Goal: Information Seeking & Learning: Learn about a topic

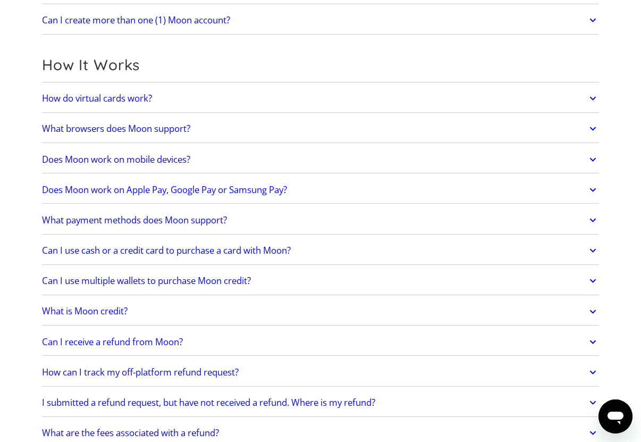
scroll to position [319, 0]
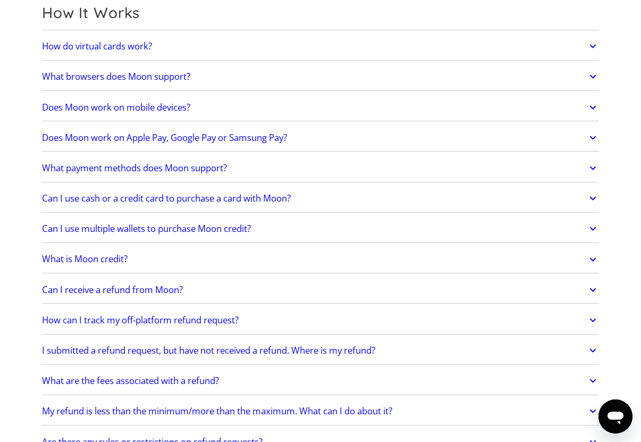
click at [145, 77] on h2 "What browsers does Moon support?" at bounding box center [116, 76] width 148 height 11
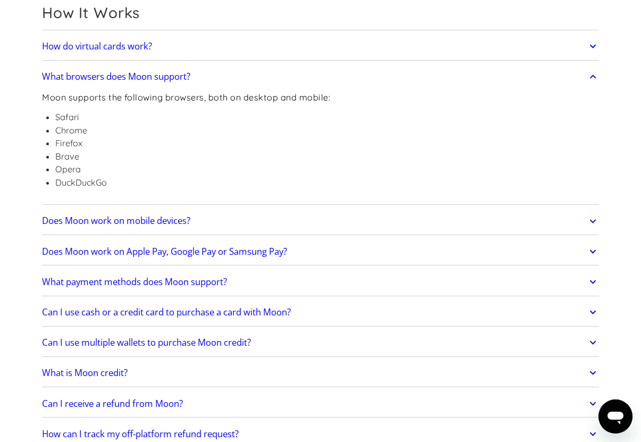
click at [147, 77] on h2 "What browsers does Moon support?" at bounding box center [116, 76] width 148 height 11
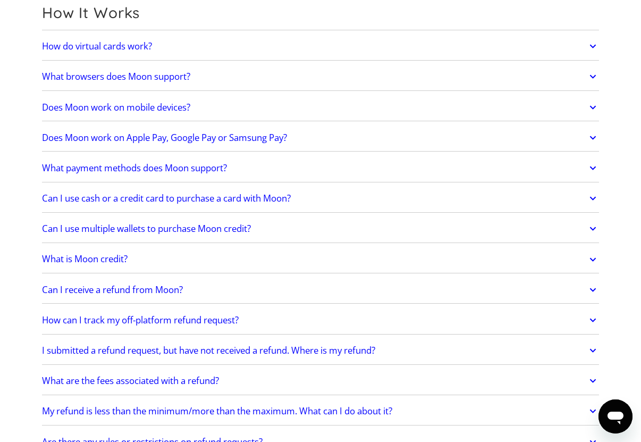
click at [115, 111] on h2 "Does Moon work on mobile devices?" at bounding box center [116, 107] width 148 height 11
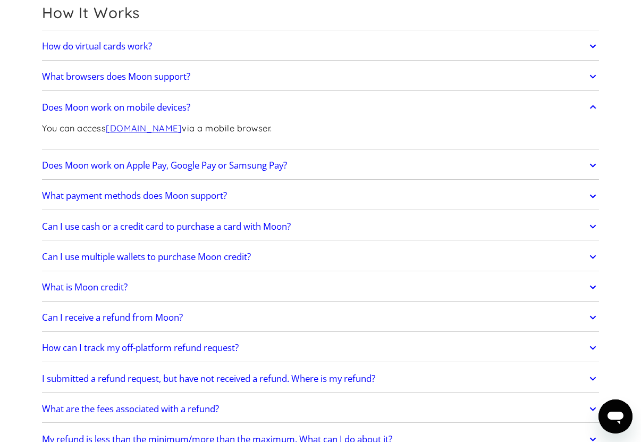
click at [180, 168] on h2 "Does Moon work on Apple Pay, Google Pay or Samsung Pay?" at bounding box center [164, 165] width 245 height 11
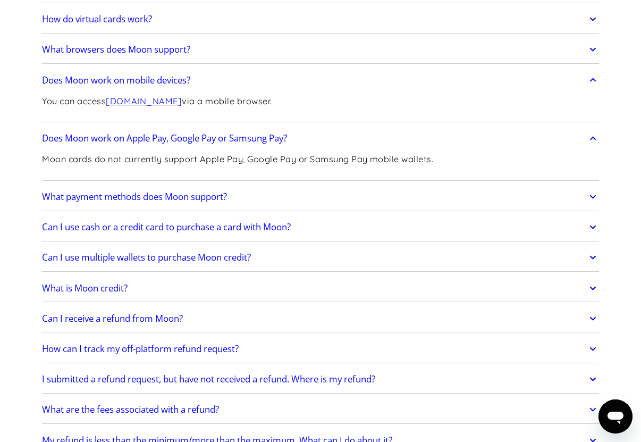
scroll to position [372, 0]
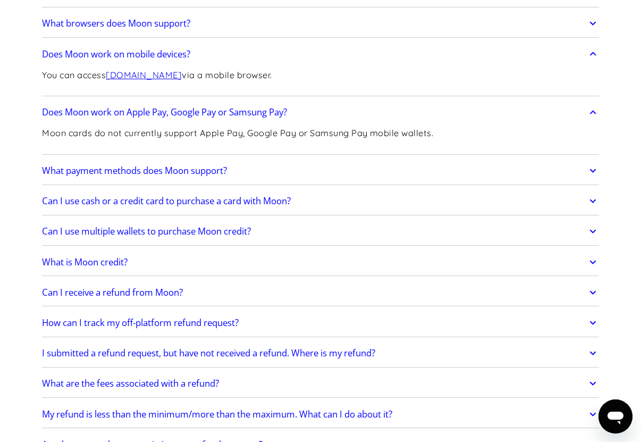
click at [132, 170] on h2 "What payment methods does Moon support?" at bounding box center [134, 170] width 185 height 11
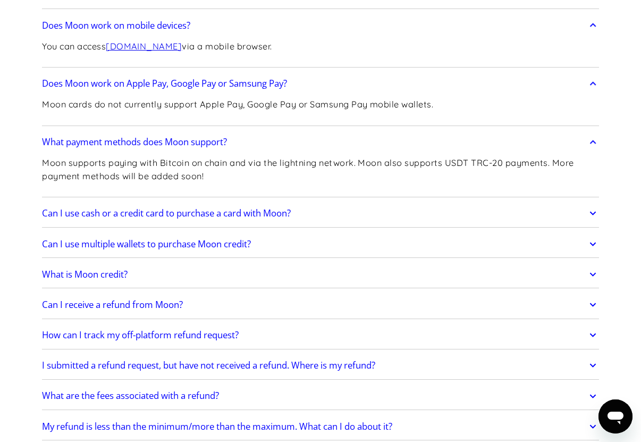
scroll to position [478, 0]
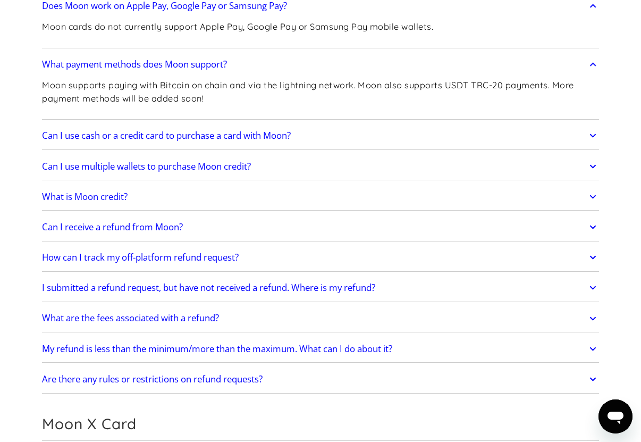
click at [158, 136] on h2 "Can I use cash or a credit card to purchase a card with Moon?" at bounding box center [166, 135] width 249 height 11
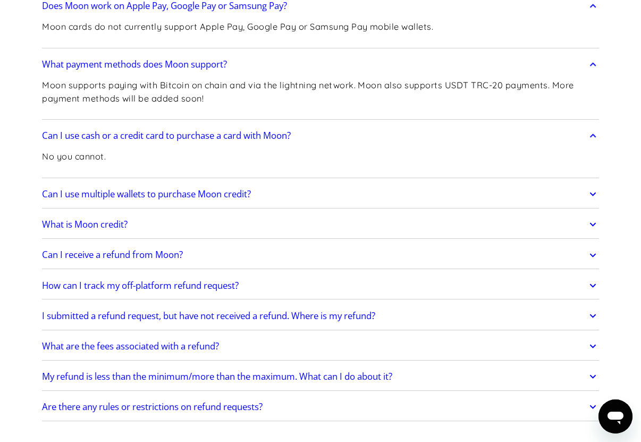
click at [140, 196] on h2 "Can I use multiple wallets to purchase Moon credit?" at bounding box center [146, 194] width 209 height 11
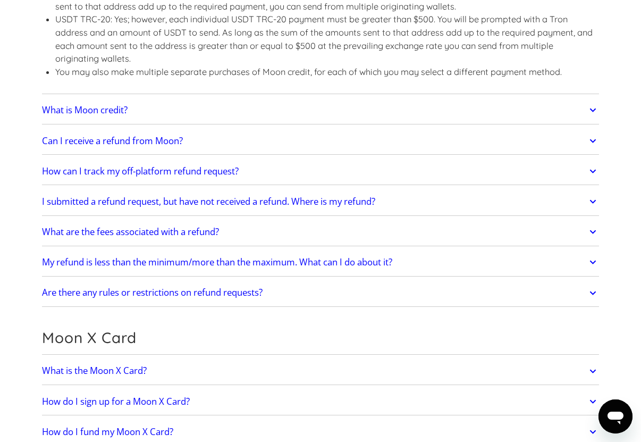
scroll to position [744, 0]
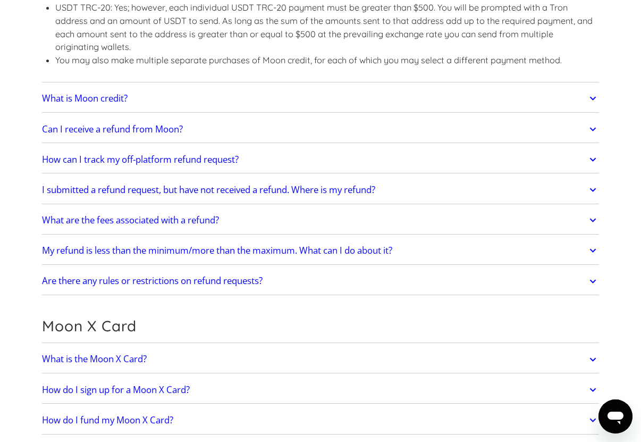
click at [101, 100] on h2 "What is Moon credit?" at bounding box center [85, 98] width 86 height 11
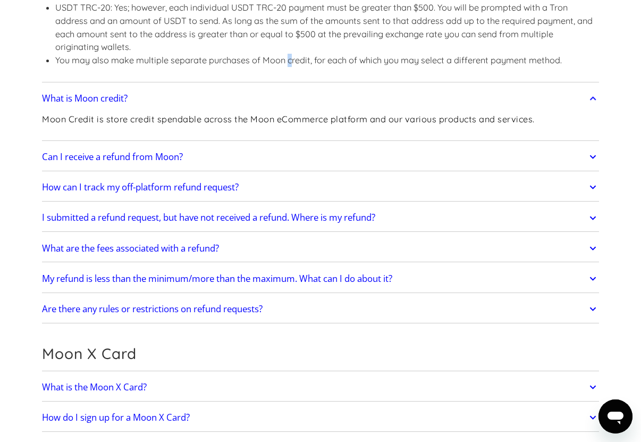
drag, startPoint x: 290, startPoint y: 71, endPoint x: 296, endPoint y: 71, distance: 5.9
click at [294, 71] on div "This depends on your payment method: Lightning Network Payments: No. You will b…" at bounding box center [320, 9] width 557 height 140
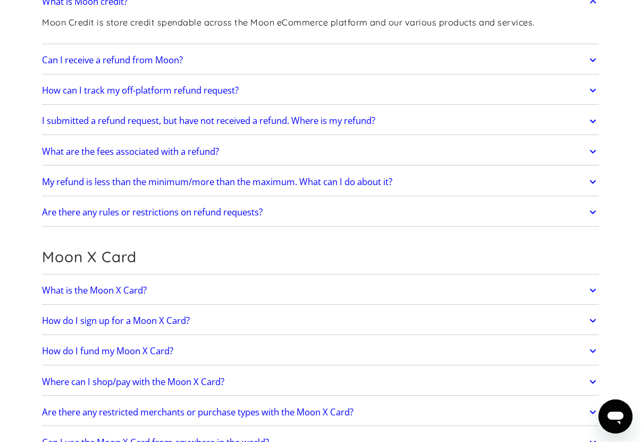
scroll to position [850, 0]
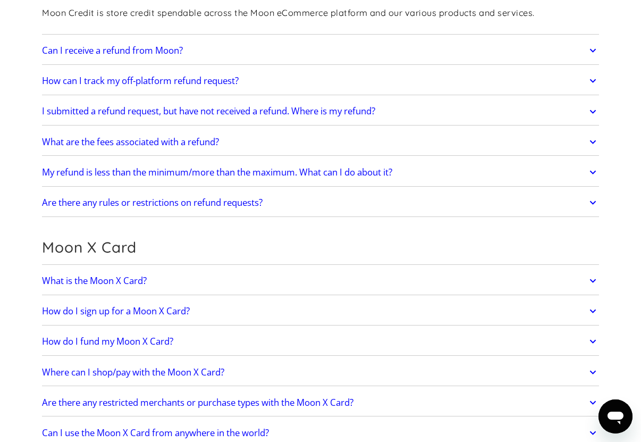
click at [165, 282] on link "What is the Moon X Card?" at bounding box center [320, 280] width 557 height 22
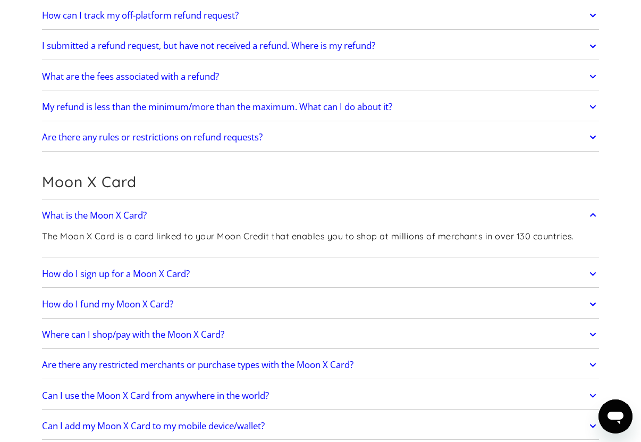
scroll to position [957, 0]
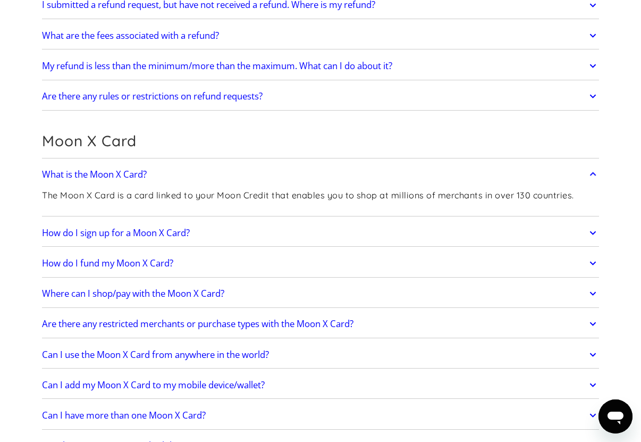
click at [199, 233] on link "How do I sign up for a Moon X Card?" at bounding box center [320, 233] width 557 height 22
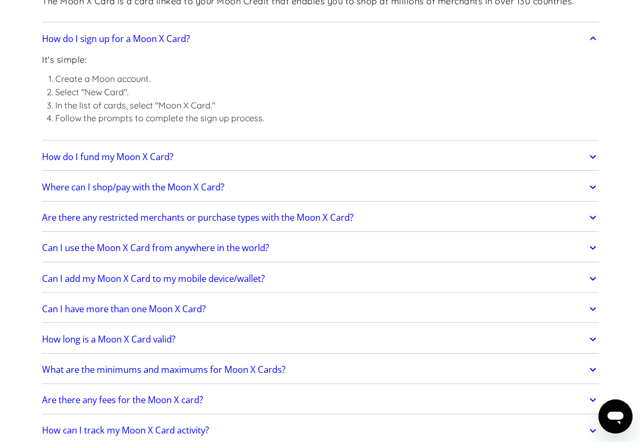
scroll to position [1169, 0]
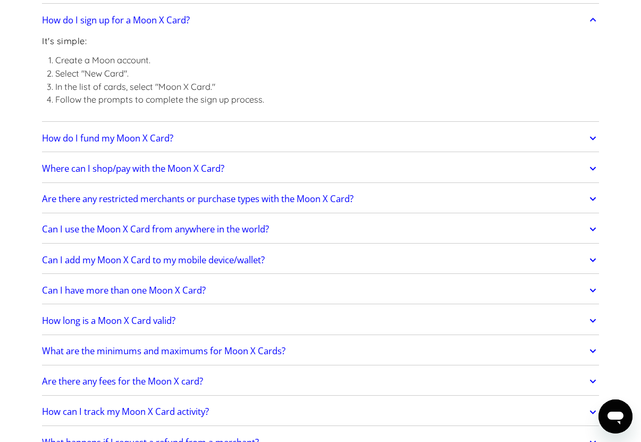
click at [161, 163] on h2 "Where can I shop/pay with the Moon X Card?" at bounding box center [133, 168] width 182 height 11
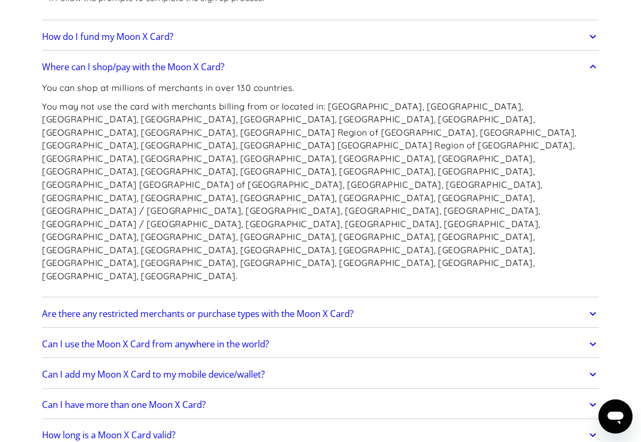
scroll to position [1329, 0]
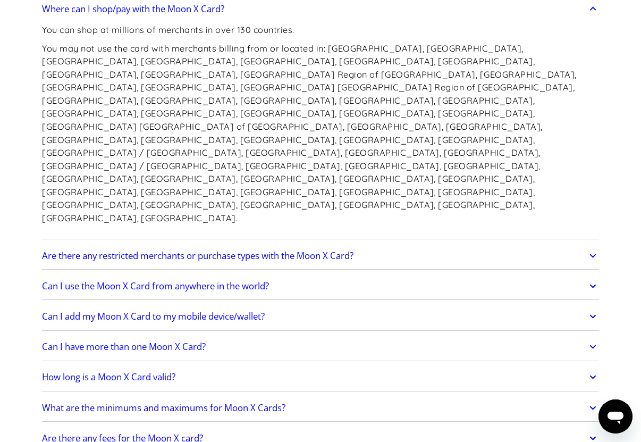
click at [207, 250] on h2 "Are there any restricted merchants or purchase types with the Moon X Card?" at bounding box center [197, 255] width 311 height 11
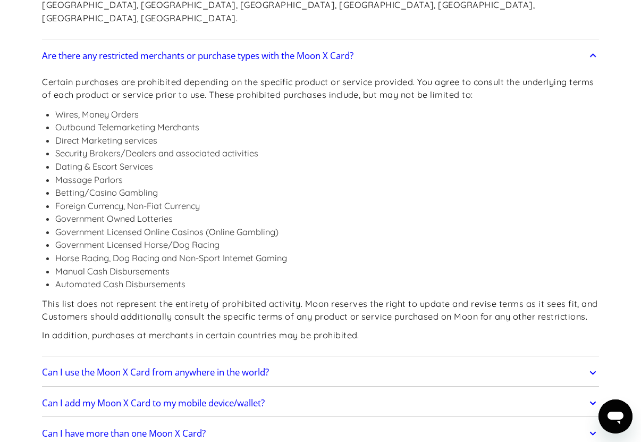
scroll to position [1595, 0]
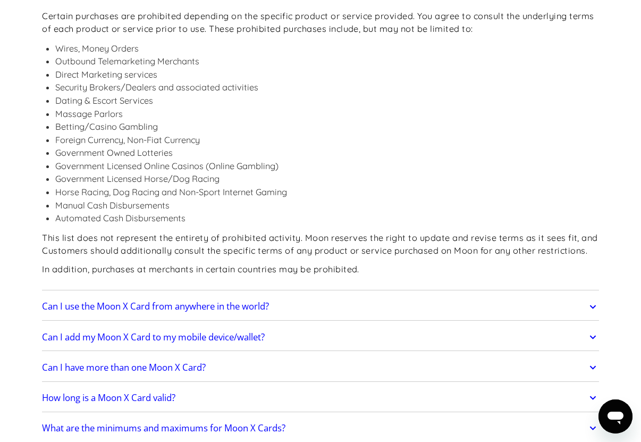
click at [230, 301] on h2 "Can I use the Moon X Card from anywhere in the world?" at bounding box center [155, 306] width 227 height 11
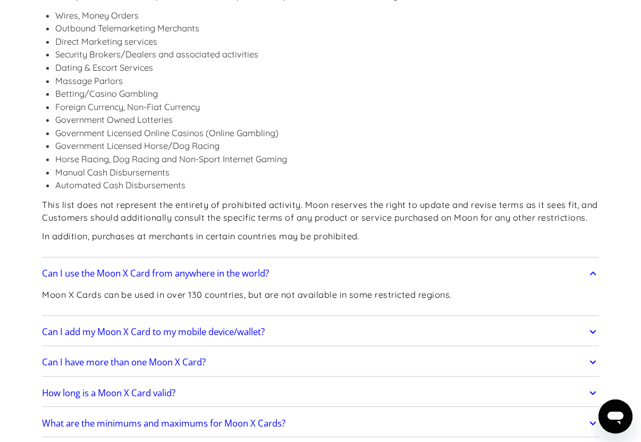
scroll to position [1701, 0]
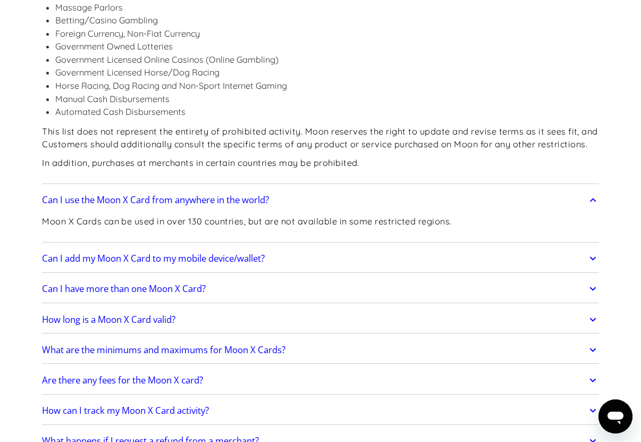
click at [259, 253] on h2 "Can I add my Moon X Card to my mobile device/wallet?" at bounding box center [153, 258] width 223 height 11
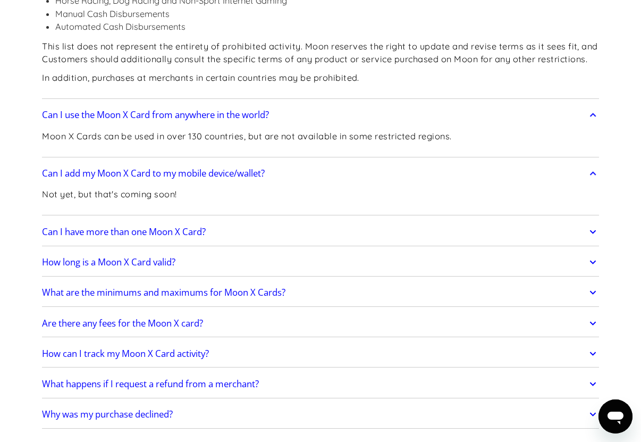
scroll to position [1807, 0]
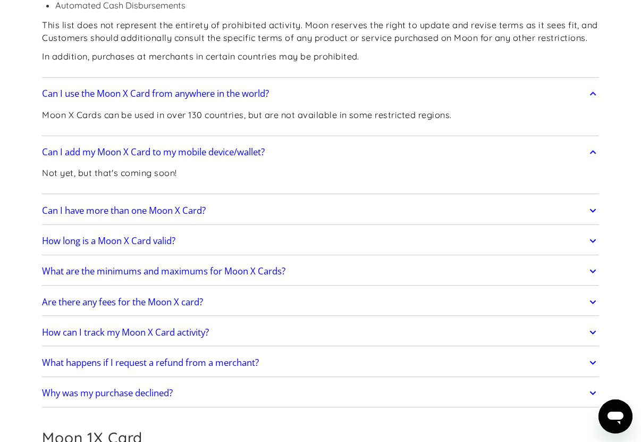
click at [152, 235] on h2 "How long is a Moon X Card valid?" at bounding box center [108, 240] width 133 height 11
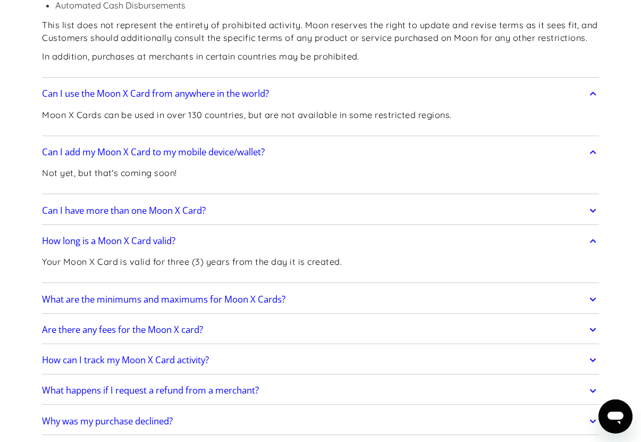
click at [184, 294] on h2 "What are the minimums and maximums for Moon X Cards?" at bounding box center [163, 299] width 243 height 11
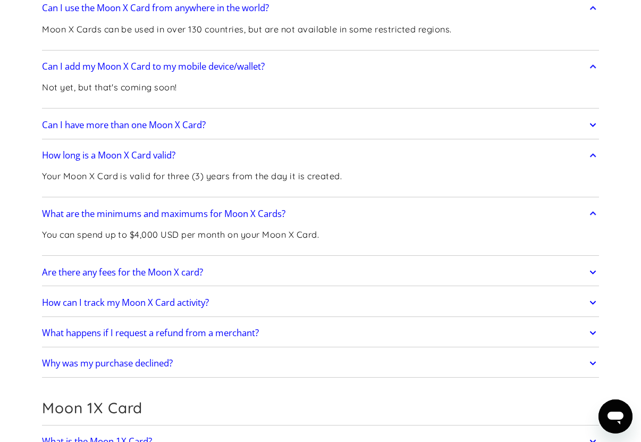
scroll to position [1914, 0]
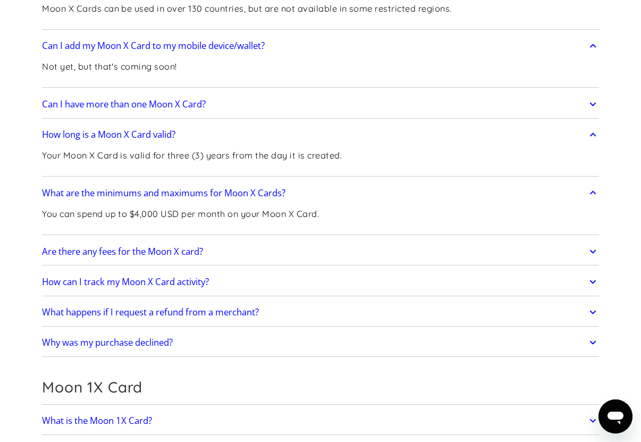
click at [139, 246] on h2 "Are there any fees for the Moon X card?" at bounding box center [122, 251] width 161 height 11
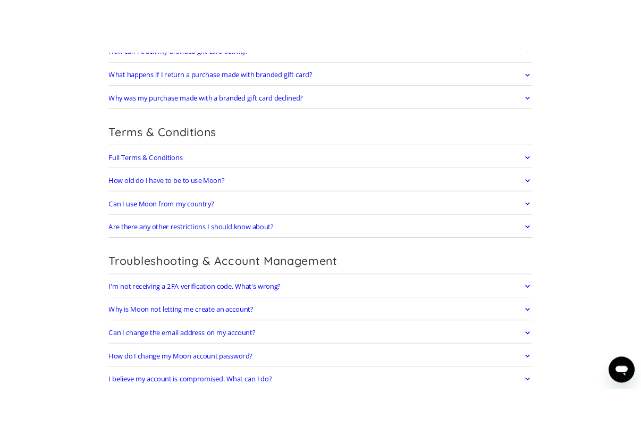
scroll to position [2906, 0]
